Goal: Task Accomplishment & Management: Complete application form

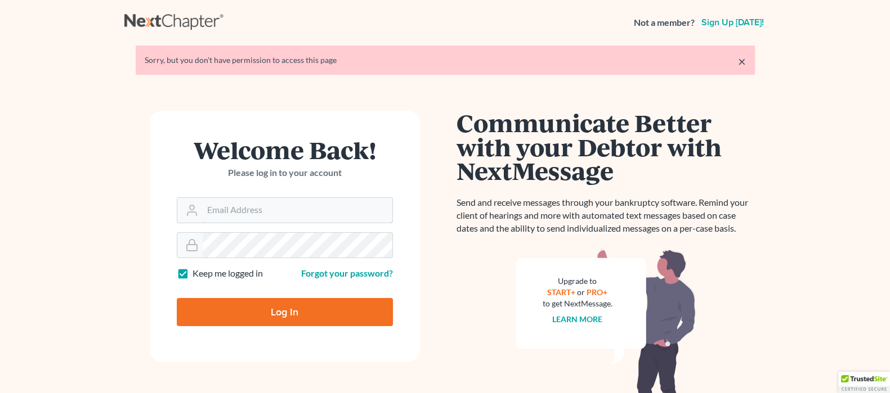
type input "[EMAIL_ADDRESS][DOMAIN_NAME]"
click at [273, 308] on input "Log In" at bounding box center [285, 312] width 216 height 28
type input "Thinking..."
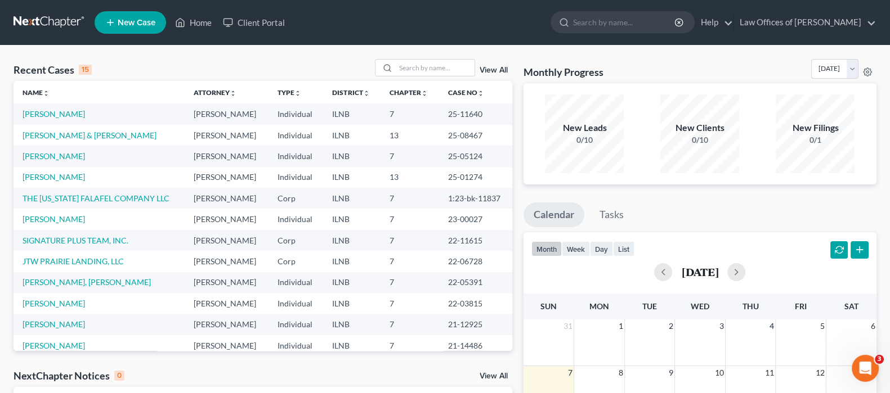
scroll to position [77, 0]
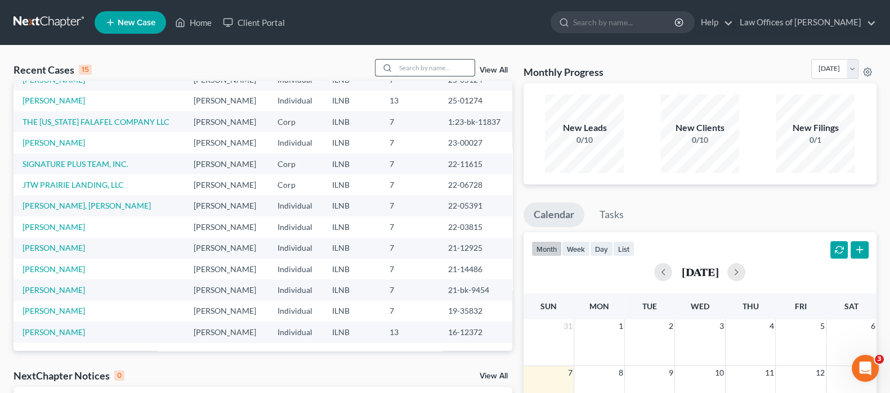
click at [414, 65] on input "search" at bounding box center [435, 68] width 79 height 16
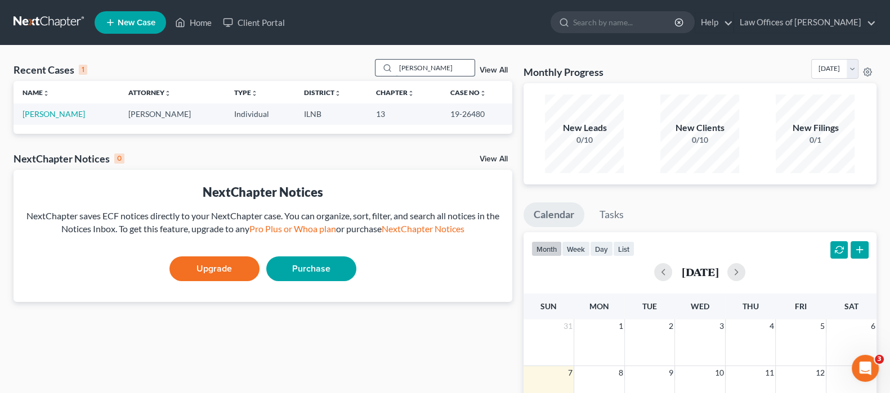
scroll to position [0, 0]
type input "[PERSON_NAME]"
click at [32, 116] on link "[PERSON_NAME]" at bounding box center [54, 114] width 62 height 10
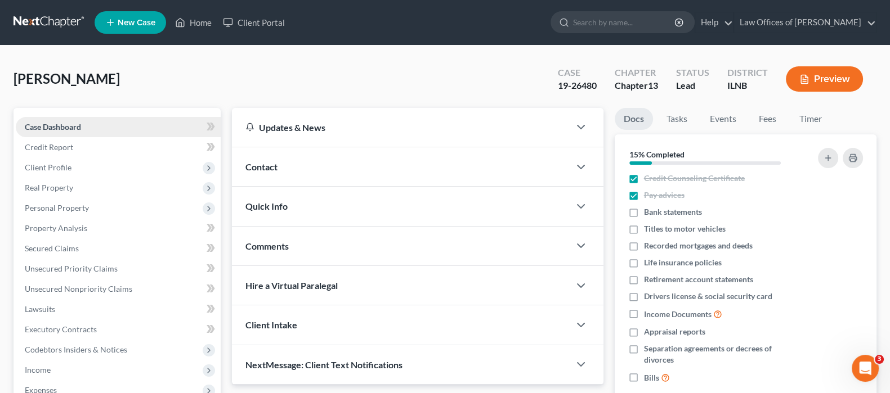
click at [40, 124] on span "Case Dashboard" at bounding box center [53, 127] width 56 height 10
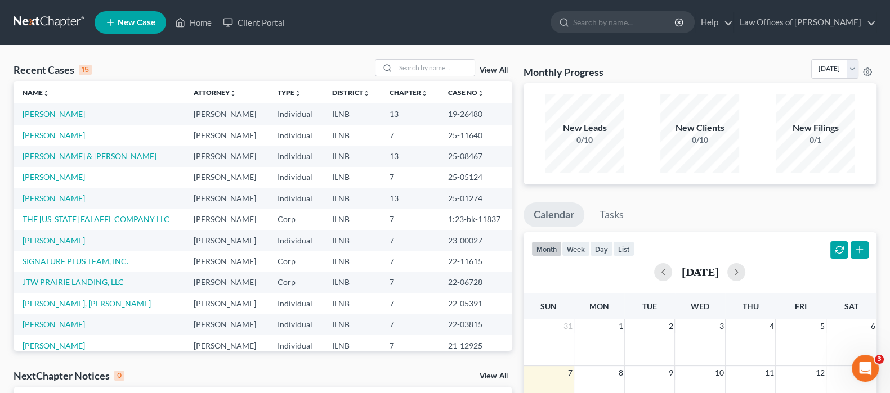
click at [60, 113] on link "[PERSON_NAME]" at bounding box center [54, 114] width 62 height 10
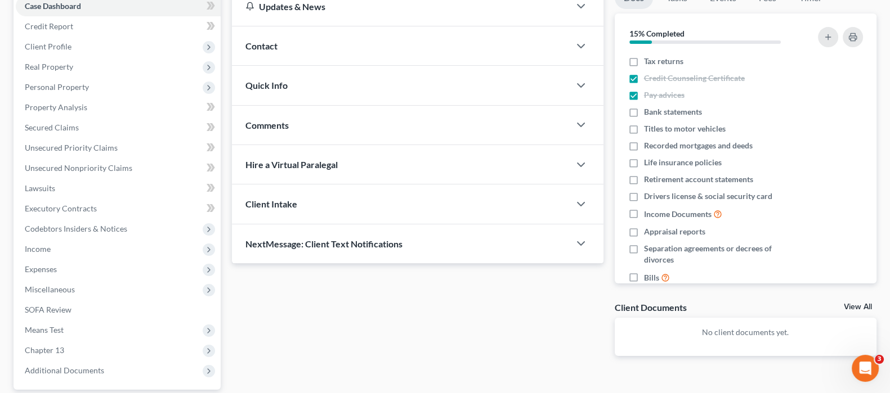
scroll to position [211, 0]
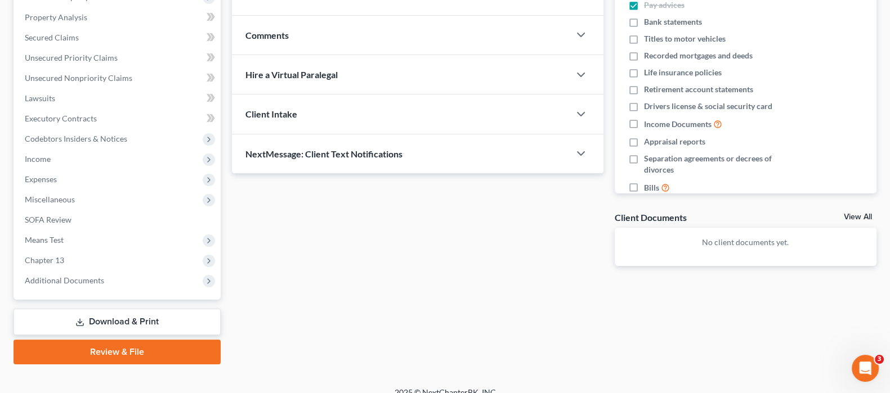
click at [421, 122] on div "Client Intake" at bounding box center [400, 114] width 337 height 39
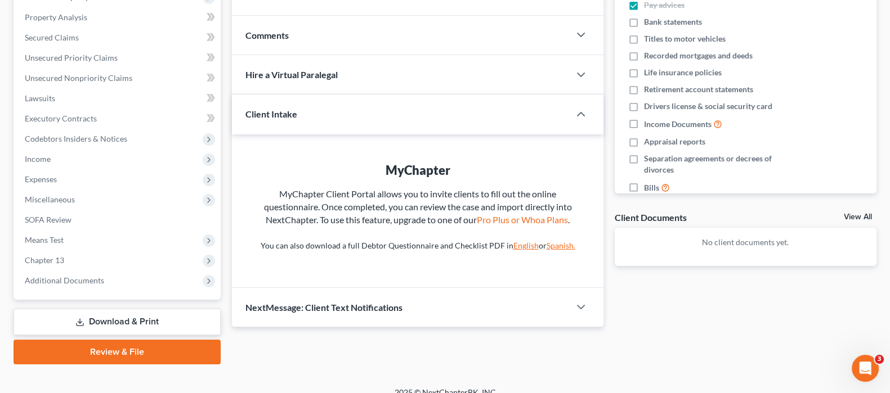
click at [389, 106] on div "Client Intake" at bounding box center [392, 114] width 321 height 39
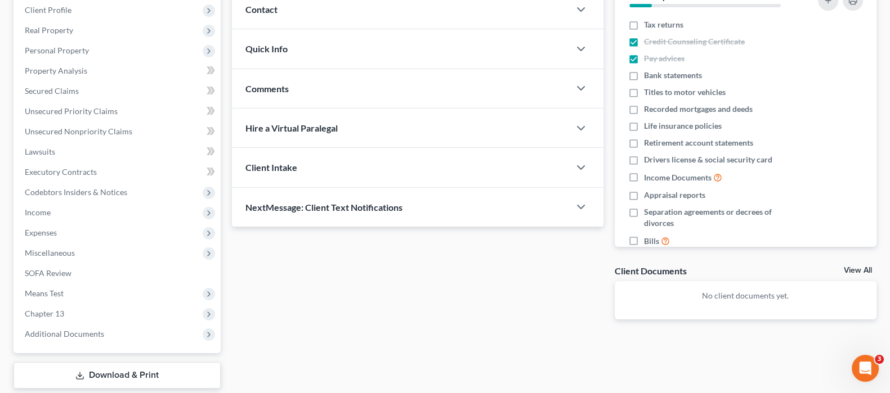
scroll to position [0, 0]
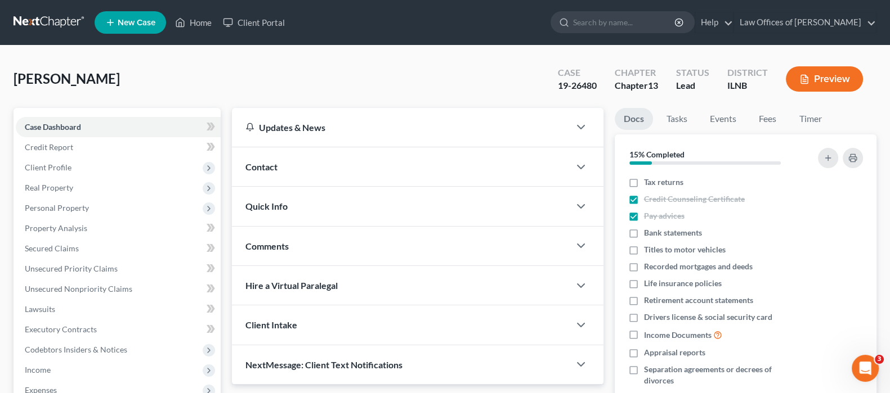
click at [138, 22] on span "New Case" at bounding box center [137, 23] width 38 height 8
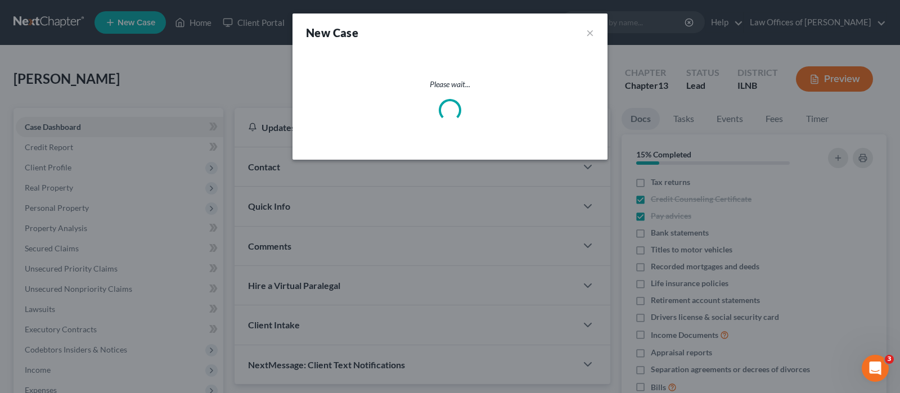
select select "25"
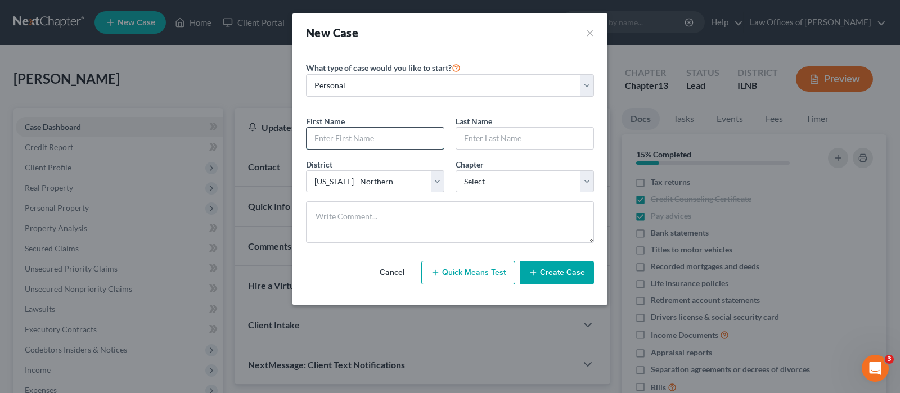
click at [381, 136] on input "text" at bounding box center [375, 138] width 137 height 21
type input "Mary"
type input "[PERSON_NAME]"
click at [585, 181] on select "Select 7 11 12 13" at bounding box center [525, 181] width 138 height 23
select select "3"
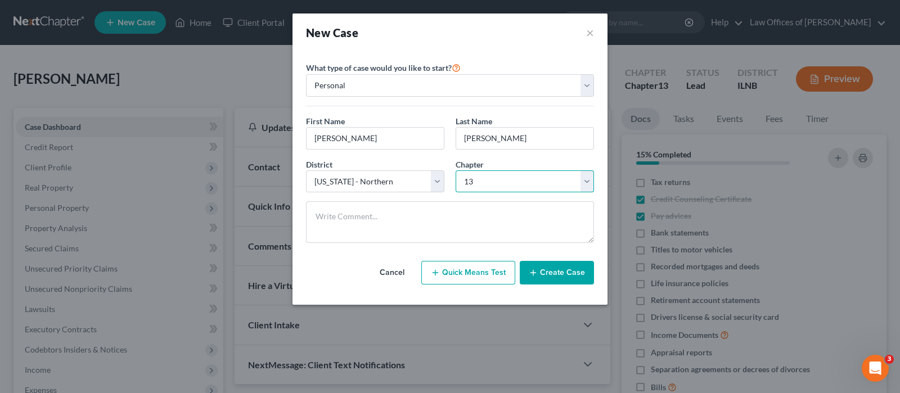
click at [456, 170] on select "Select 7 11 12 13" at bounding box center [525, 181] width 138 height 23
click at [550, 275] on button "Create Case" at bounding box center [557, 273] width 74 height 24
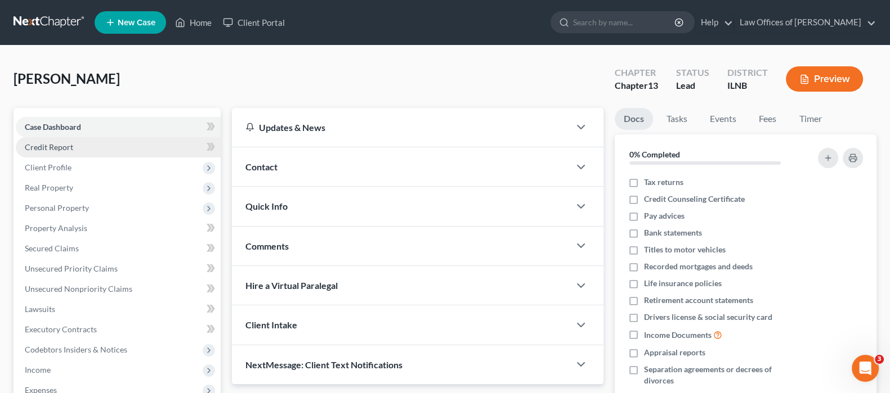
click at [65, 143] on span "Credit Report" at bounding box center [49, 147] width 48 height 10
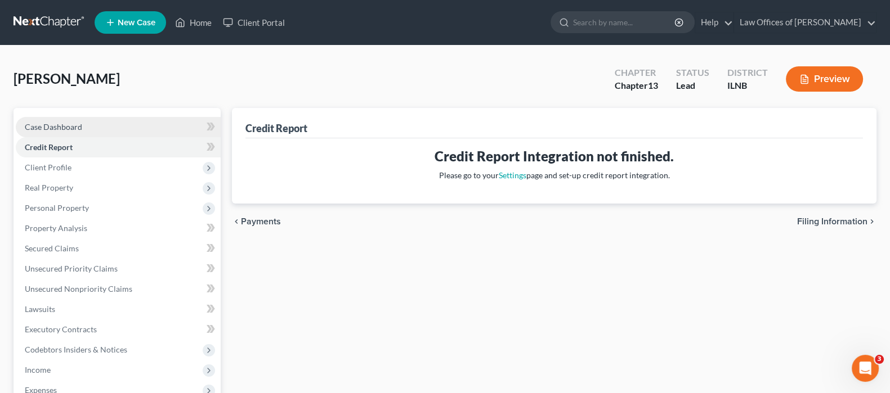
click at [66, 120] on link "Case Dashboard" at bounding box center [118, 127] width 205 height 20
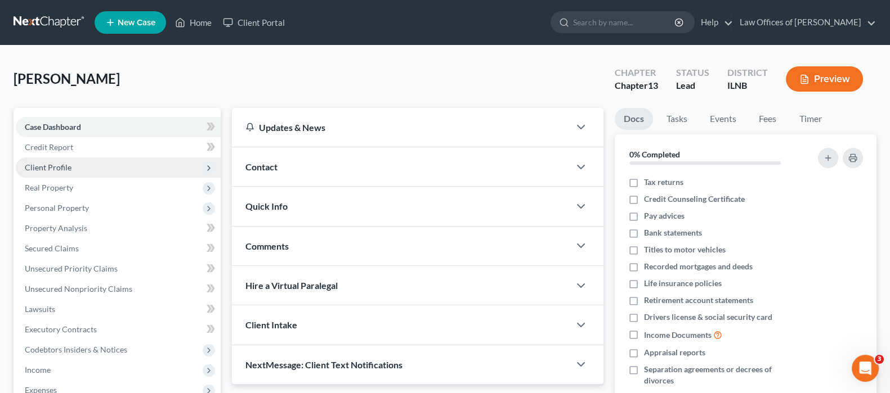
click at [62, 167] on span "Client Profile" at bounding box center [48, 168] width 47 height 10
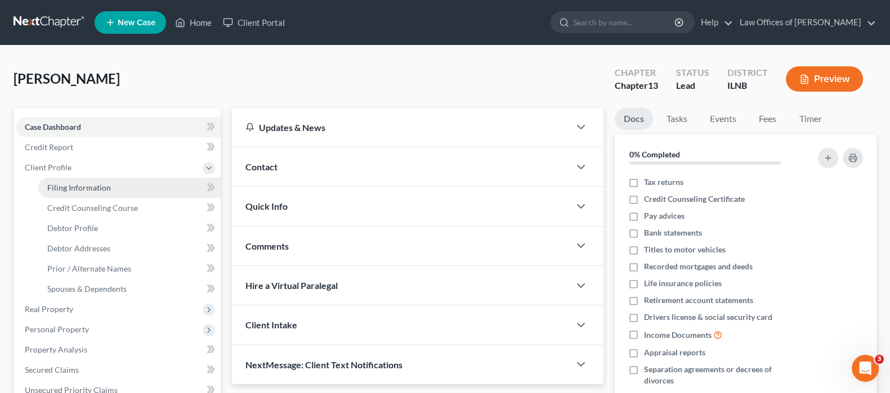
click at [109, 186] on link "Filing Information" at bounding box center [129, 188] width 182 height 20
select select "1"
select select "0"
select select "3"
select select "25"
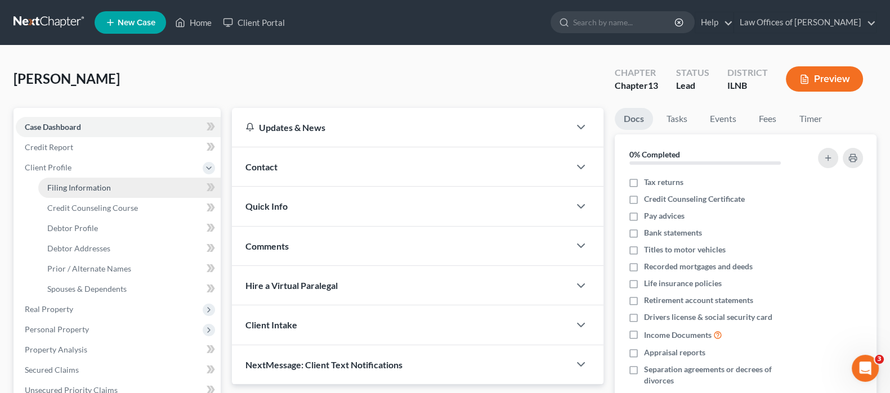
select select "14"
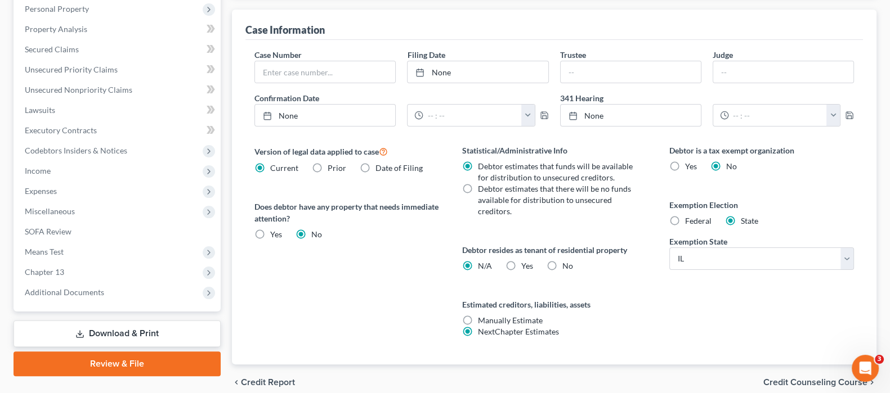
scroll to position [352, 0]
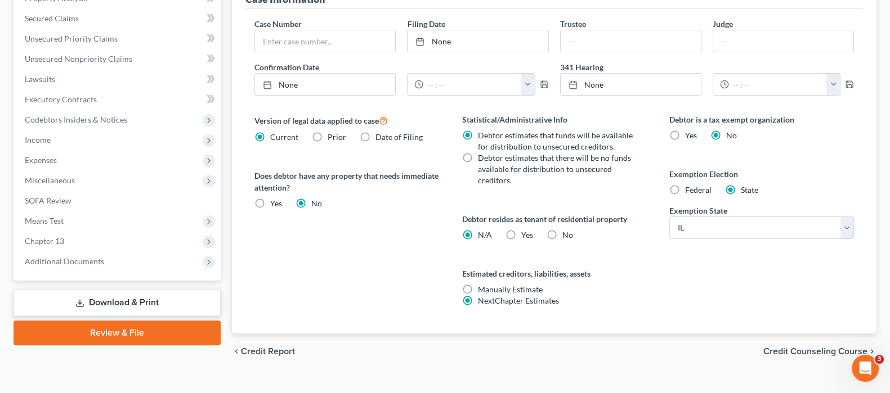
click at [793, 347] on span "Credit Counseling Course" at bounding box center [815, 351] width 104 height 9
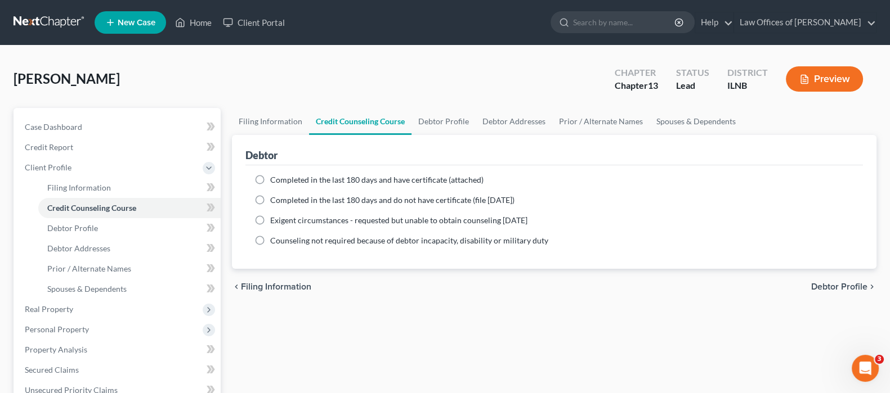
click at [817, 282] on span "Debtor Profile" at bounding box center [839, 286] width 56 height 9
select select "0"
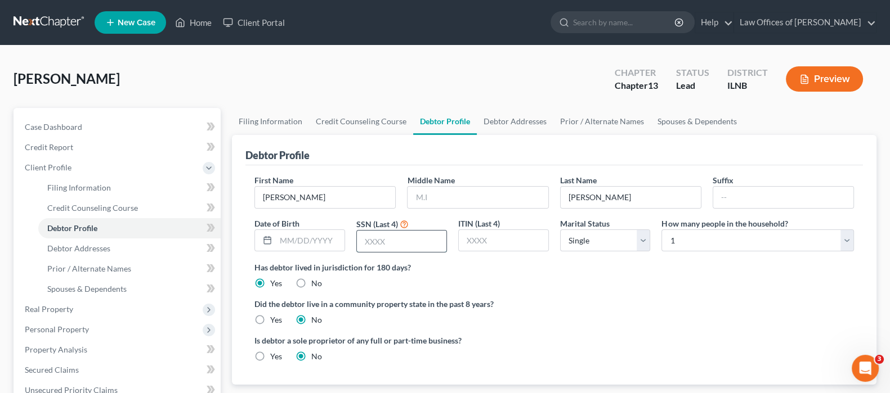
click at [402, 237] on input "text" at bounding box center [401, 241] width 89 height 21
type input "9775"
click at [458, 201] on input "text" at bounding box center [477, 197] width 140 height 21
type input "P"
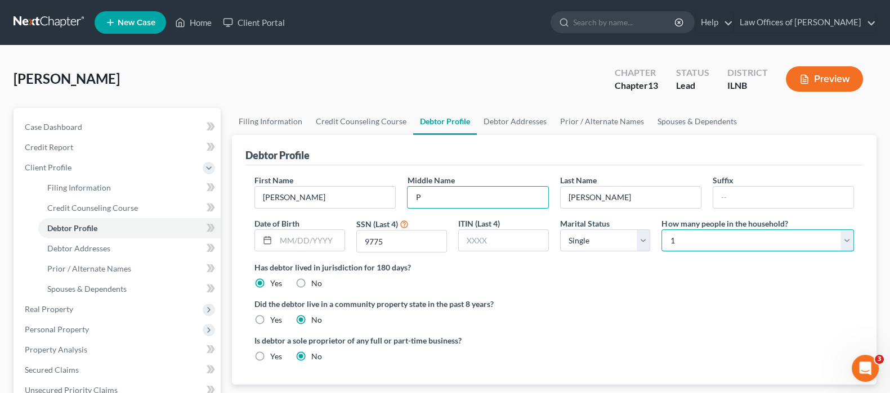
click at [841, 241] on select "Select 1 2 3 4 5 6 7 8 9 10 11 12 13 14 15 16 17 18 19 20" at bounding box center [757, 241] width 192 height 23
select select "1"
click at [661, 230] on select "Select 1 2 3 4 5 6 7 8 9 10 11 12 13 14 15 16 17 18 19 20" at bounding box center [757, 241] width 192 height 23
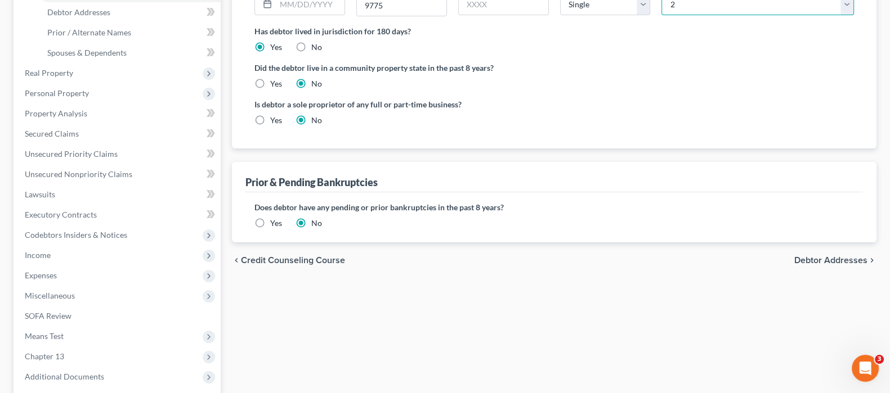
scroll to position [281, 0]
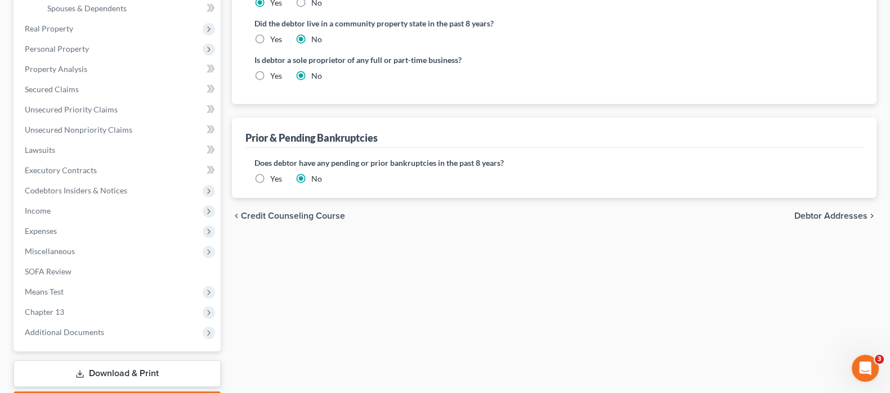
click at [270, 176] on label "Yes" at bounding box center [276, 178] width 12 height 11
click at [275, 176] on input "Yes" at bounding box center [278, 176] width 7 height 7
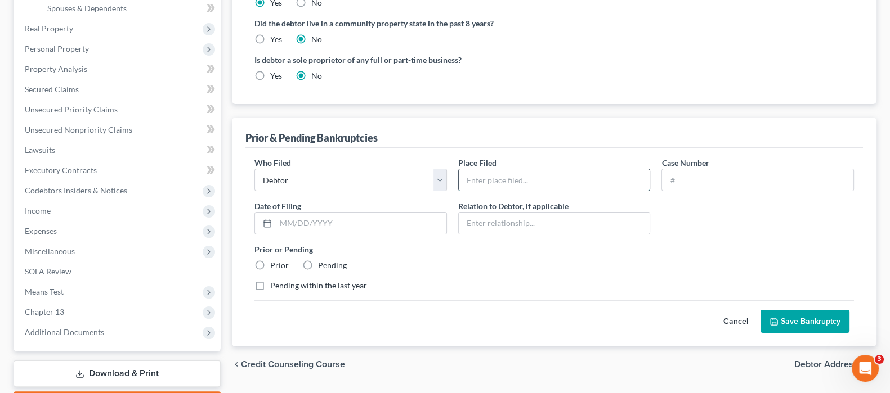
click at [504, 177] on input "text" at bounding box center [554, 179] width 191 height 21
type input "Northern District of Illinois"
click at [682, 181] on input "text" at bounding box center [757, 179] width 191 height 21
paste input "19-26480"
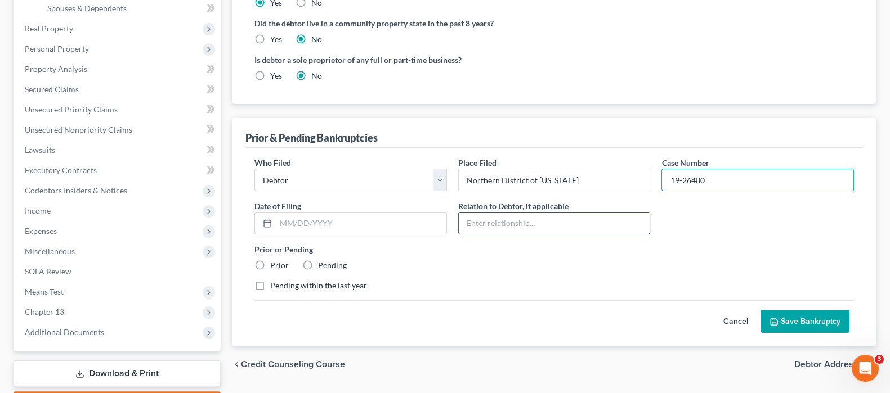
type input "19-26480"
type input "09/18/2019"
type input "Self"
click at [270, 263] on label "Prior" at bounding box center [279, 265] width 19 height 11
click at [275, 263] on input "Prior" at bounding box center [278, 263] width 7 height 7
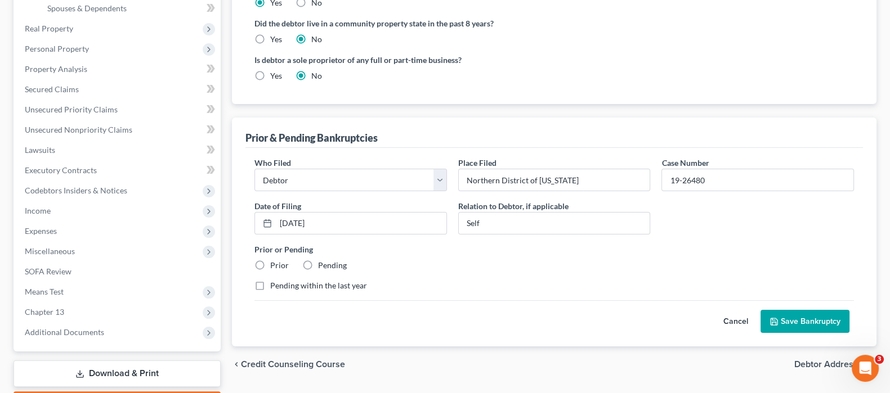
radio input "true"
click at [783, 315] on button "Save Bankruptcy" at bounding box center [804, 322] width 89 height 24
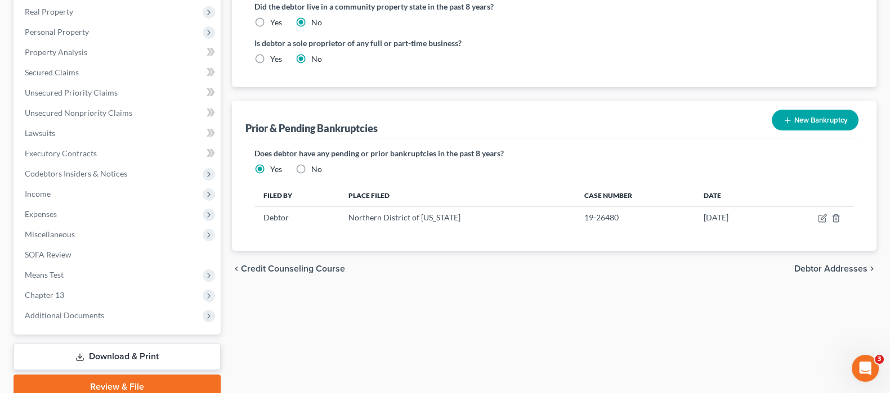
scroll to position [345, 0]
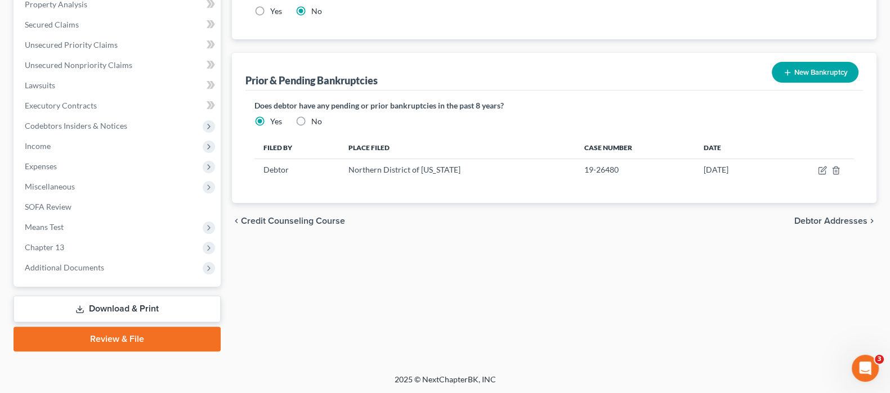
click at [803, 218] on span "Debtor Addresses" at bounding box center [830, 221] width 73 height 9
select select "0"
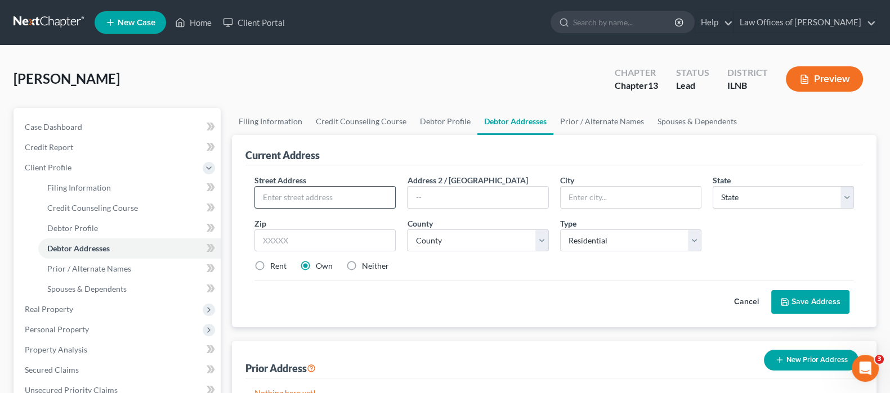
click at [309, 198] on input "text" at bounding box center [325, 197] width 140 height 21
type input "879 Edward St"
type input "Wheeling"
select select "14"
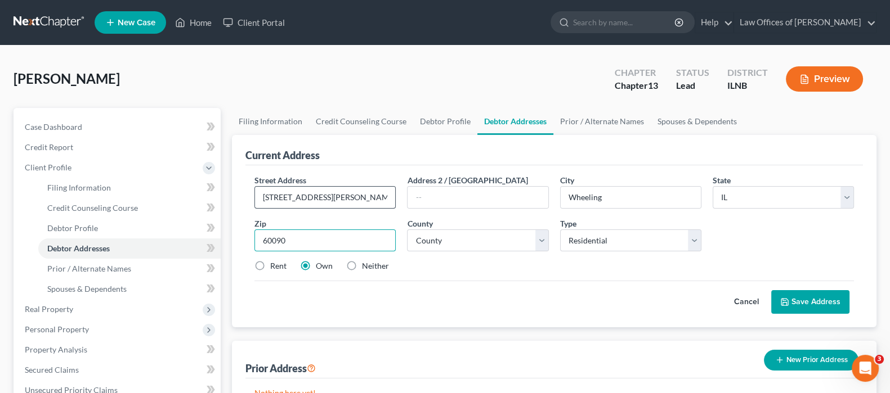
type input "60090"
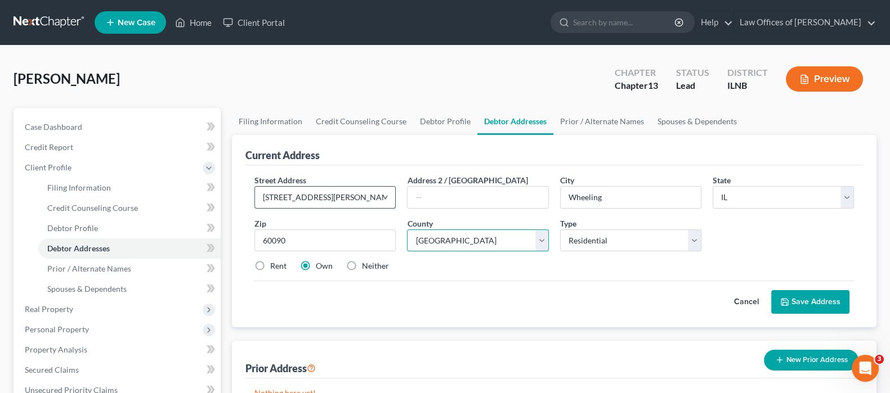
select select "15"
click at [816, 298] on button "Save Address" at bounding box center [810, 302] width 78 height 24
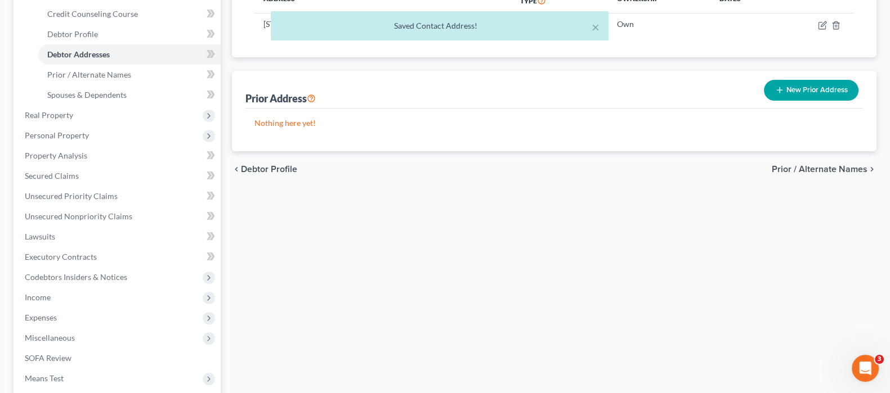
scroll to position [211, 0]
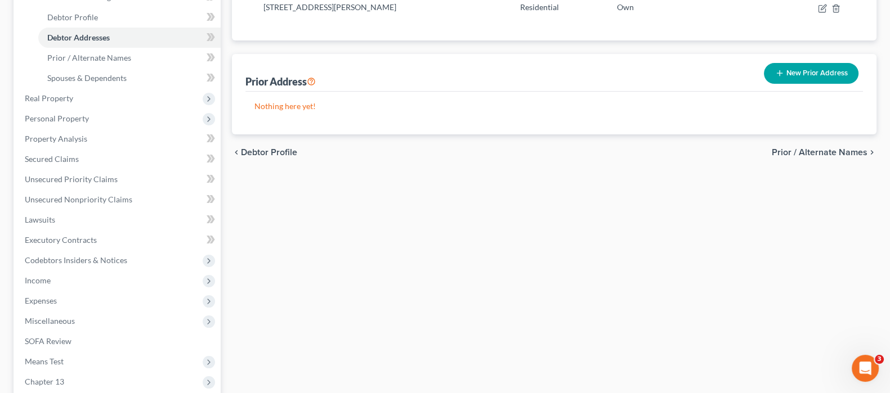
click at [819, 151] on span "Prior / Alternate Names" at bounding box center [819, 152] width 96 height 9
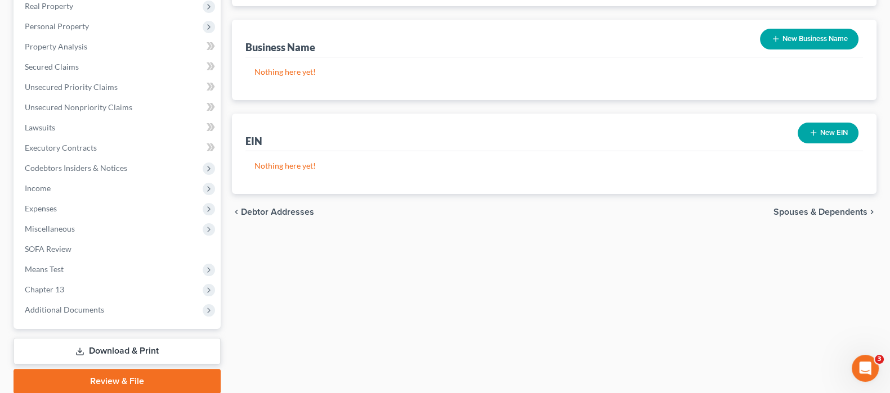
scroll to position [345, 0]
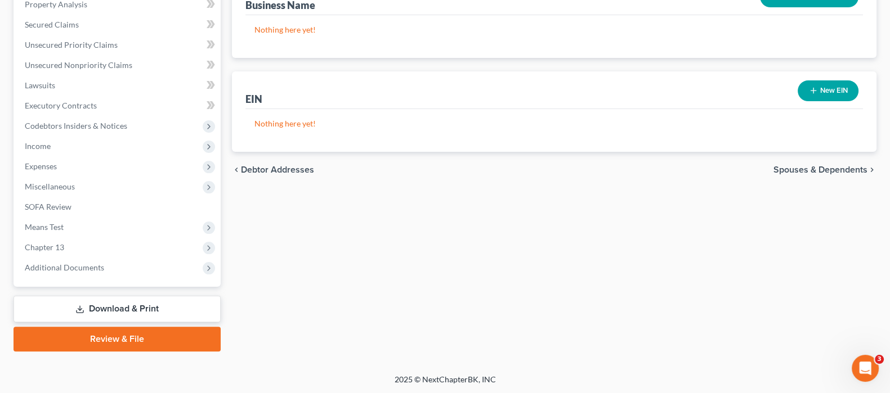
click at [799, 169] on span "Spouses & Dependents" at bounding box center [820, 169] width 94 height 9
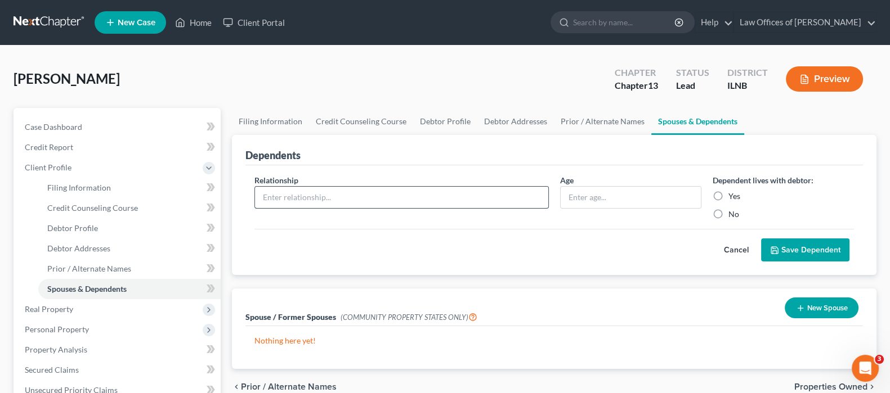
click at [370, 197] on input "text" at bounding box center [401, 197] width 293 height 21
type input "Son"
type input "16"
click at [728, 196] on label "Yes" at bounding box center [734, 196] width 12 height 11
click at [733, 196] on input "Yes" at bounding box center [736, 194] width 7 height 7
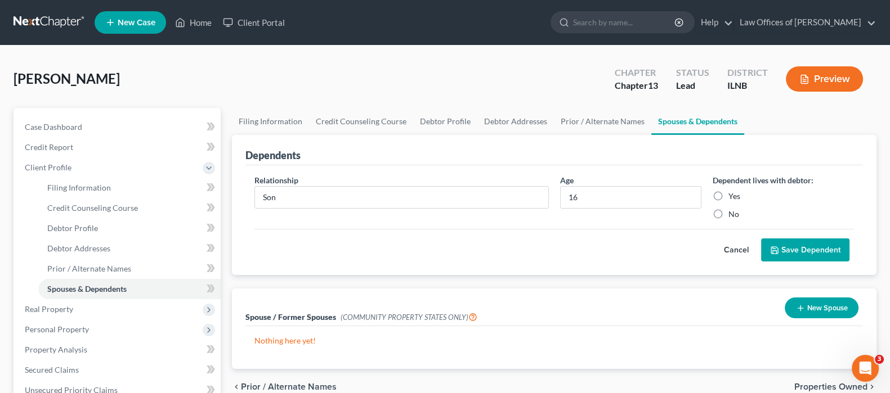
radio input "true"
click at [799, 246] on button "Save Dependent" at bounding box center [805, 251] width 88 height 24
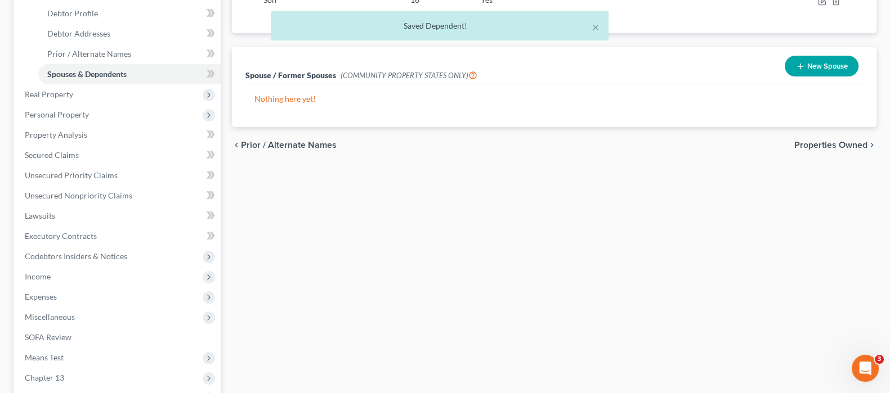
scroll to position [140, 0]
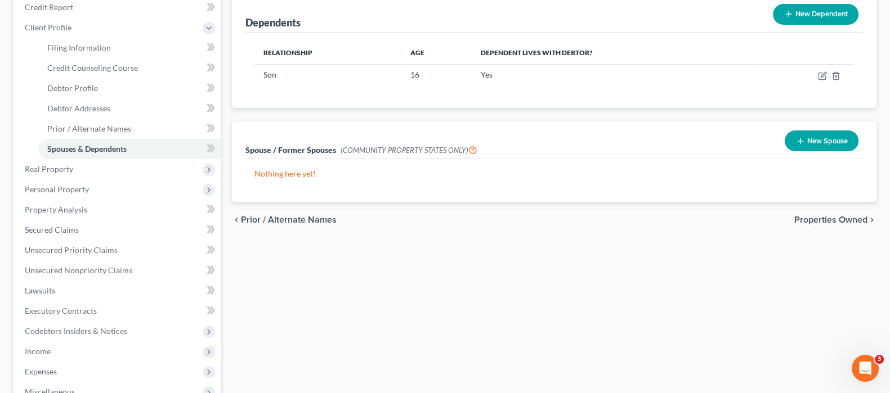
click at [827, 222] on span "Properties Owned" at bounding box center [830, 219] width 73 height 9
